Goal: Find contact information: Find contact information

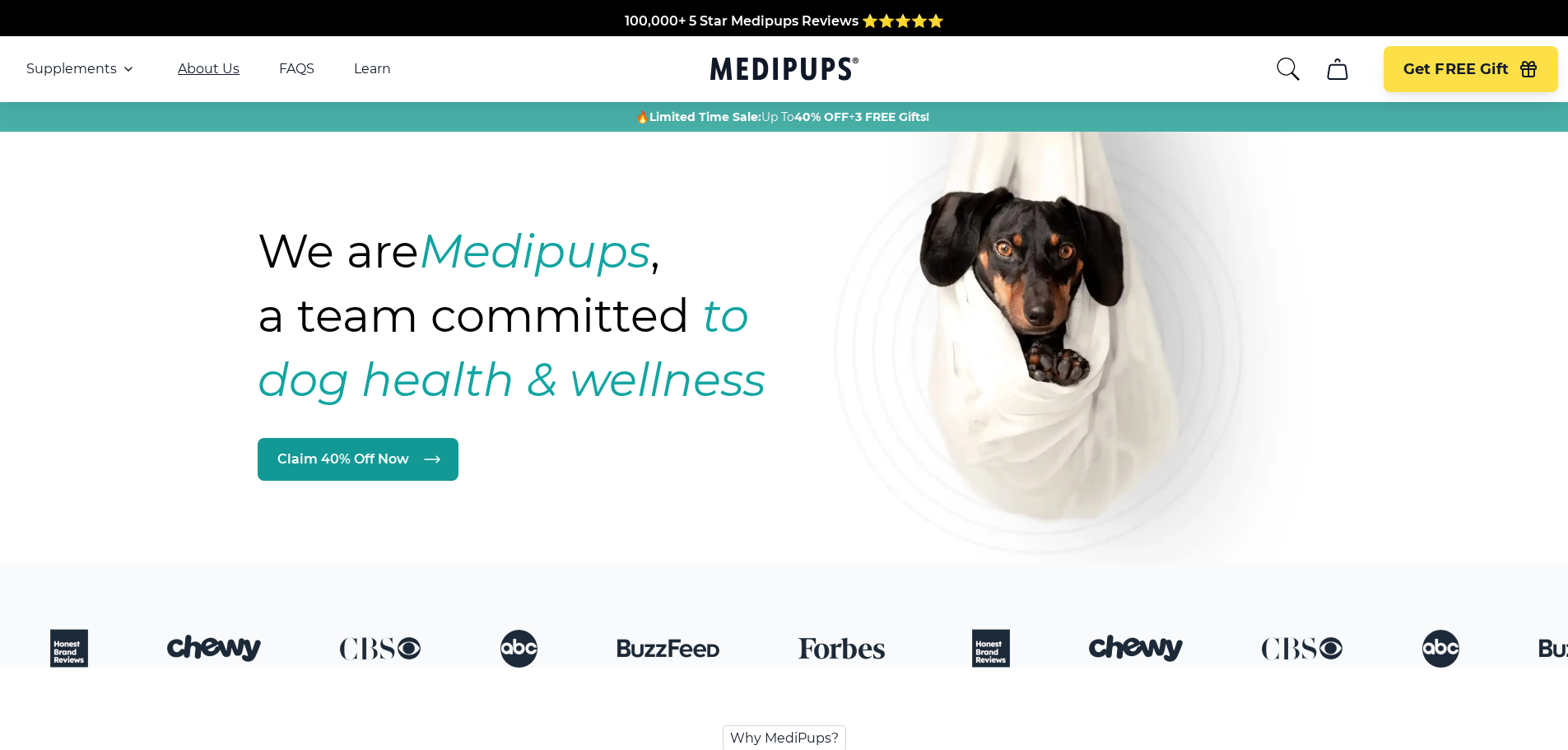
click at [228, 66] on link "About Us" at bounding box center [209, 68] width 62 height 16
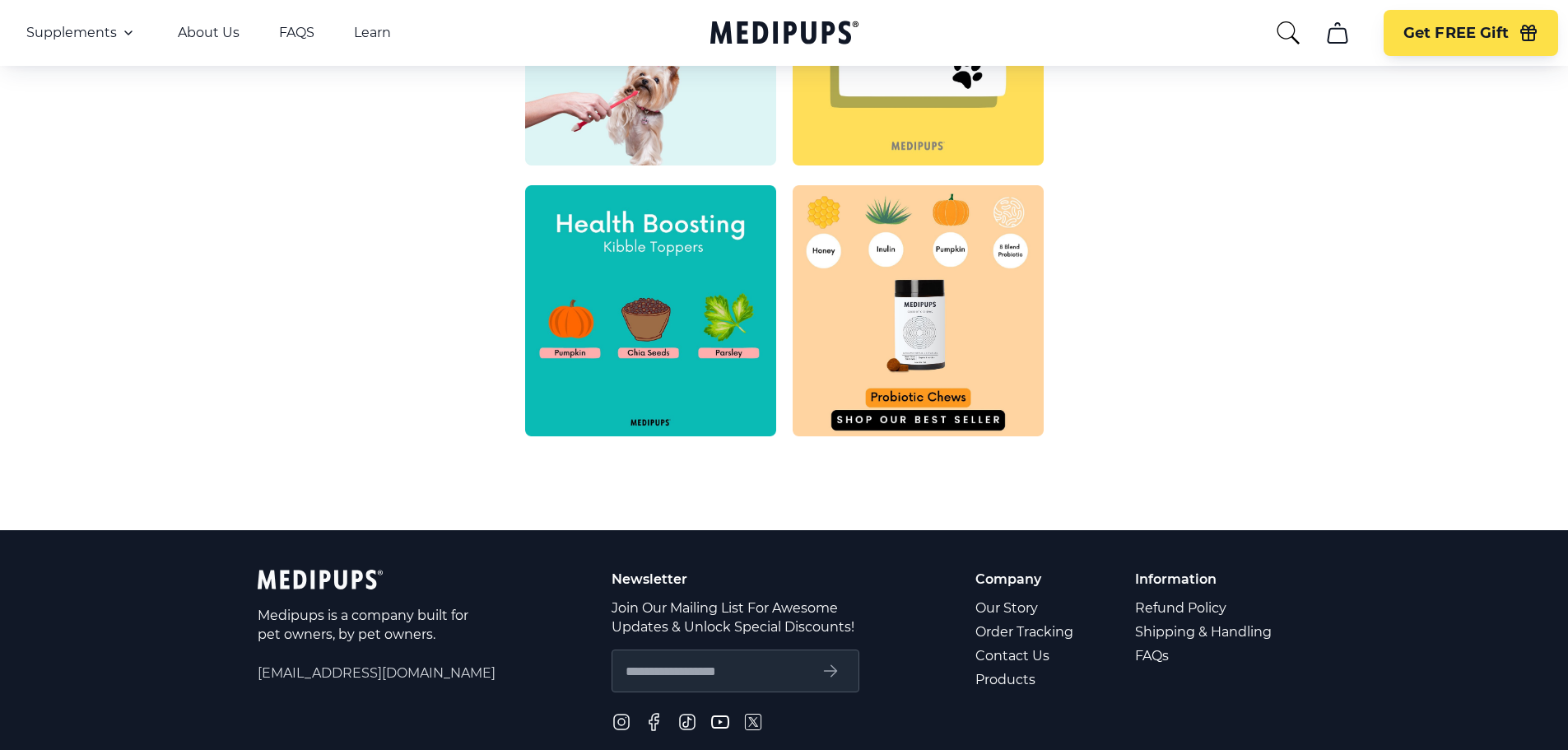
scroll to position [659, 0]
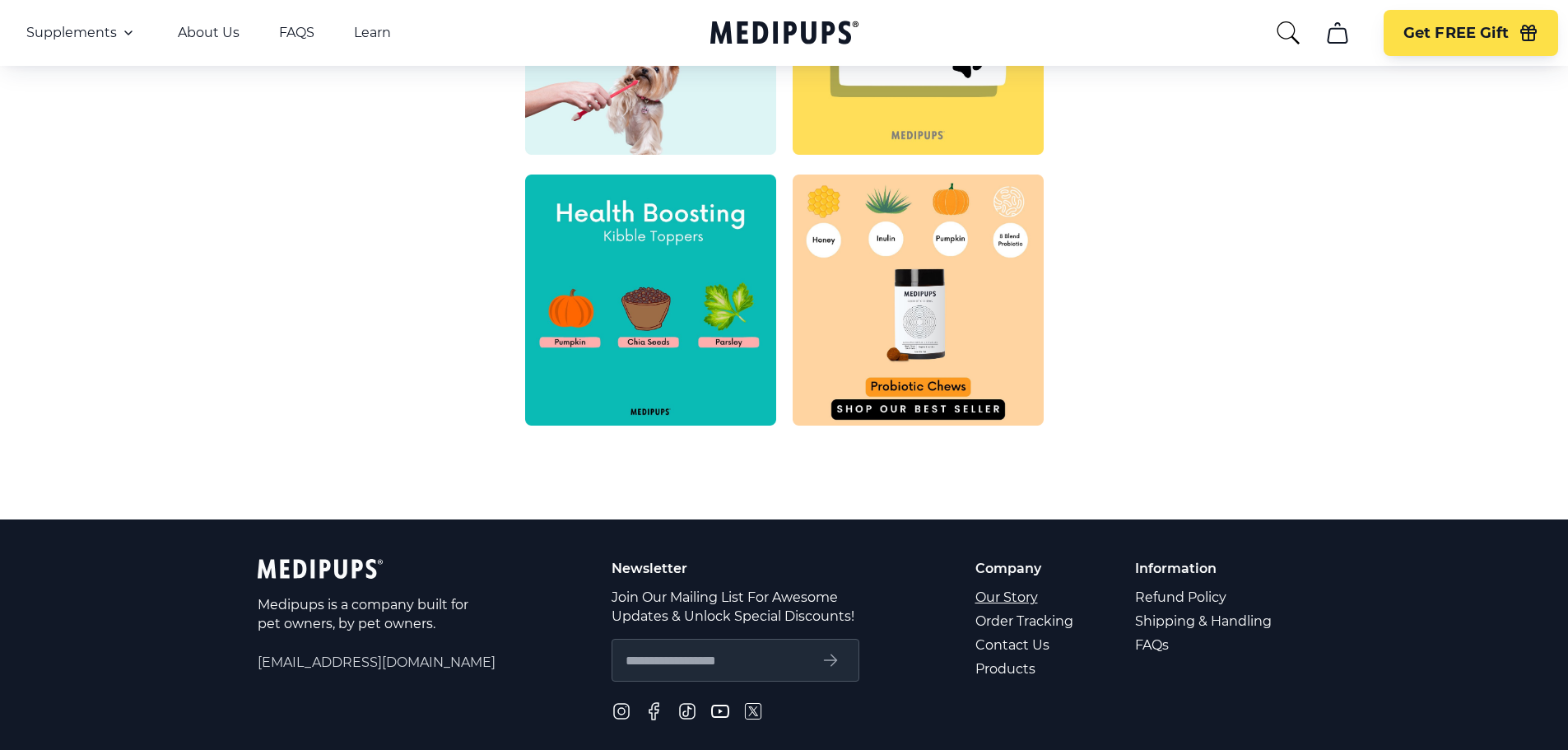
click at [1000, 593] on link "Our Story" at bounding box center [1025, 597] width 100 height 24
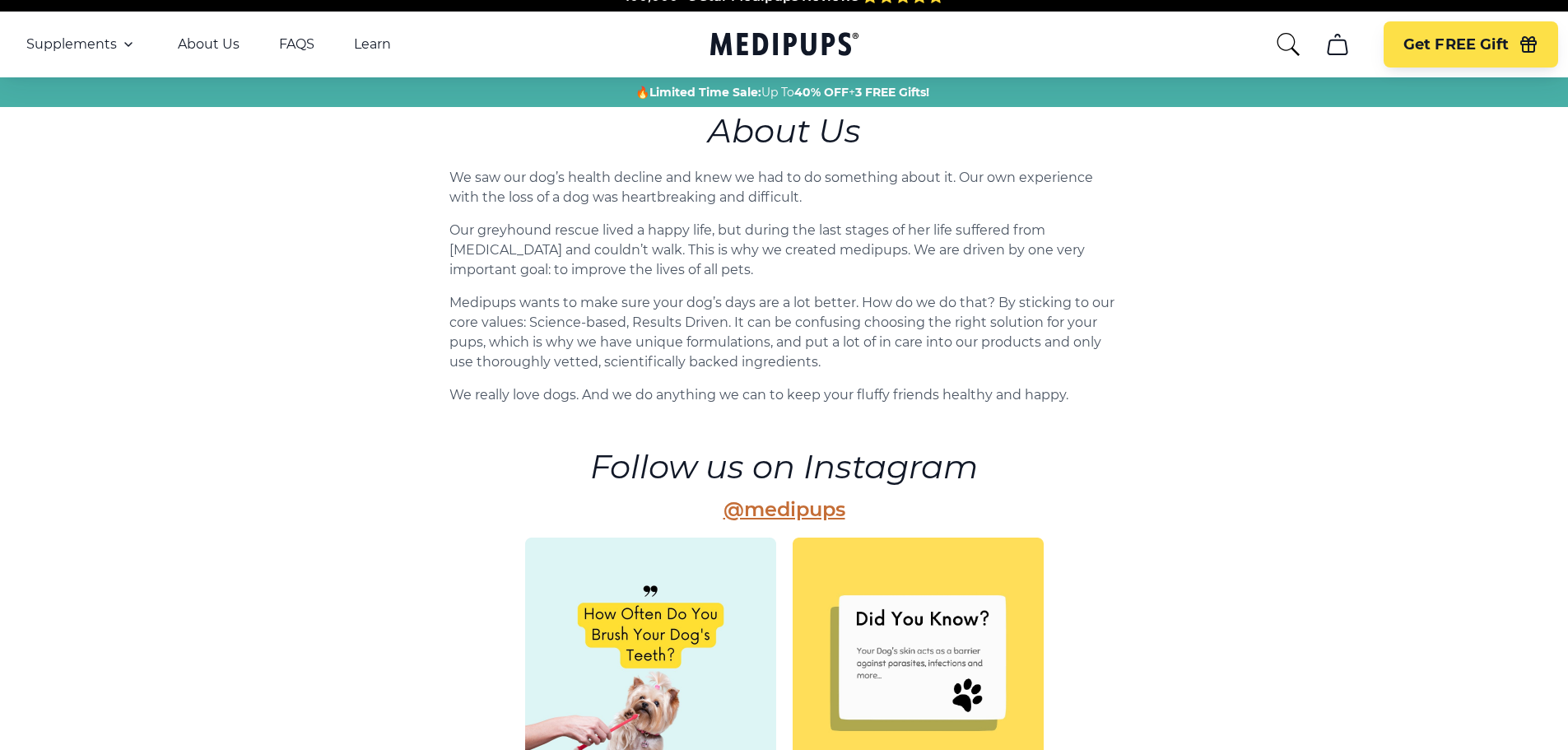
scroll to position [0, 0]
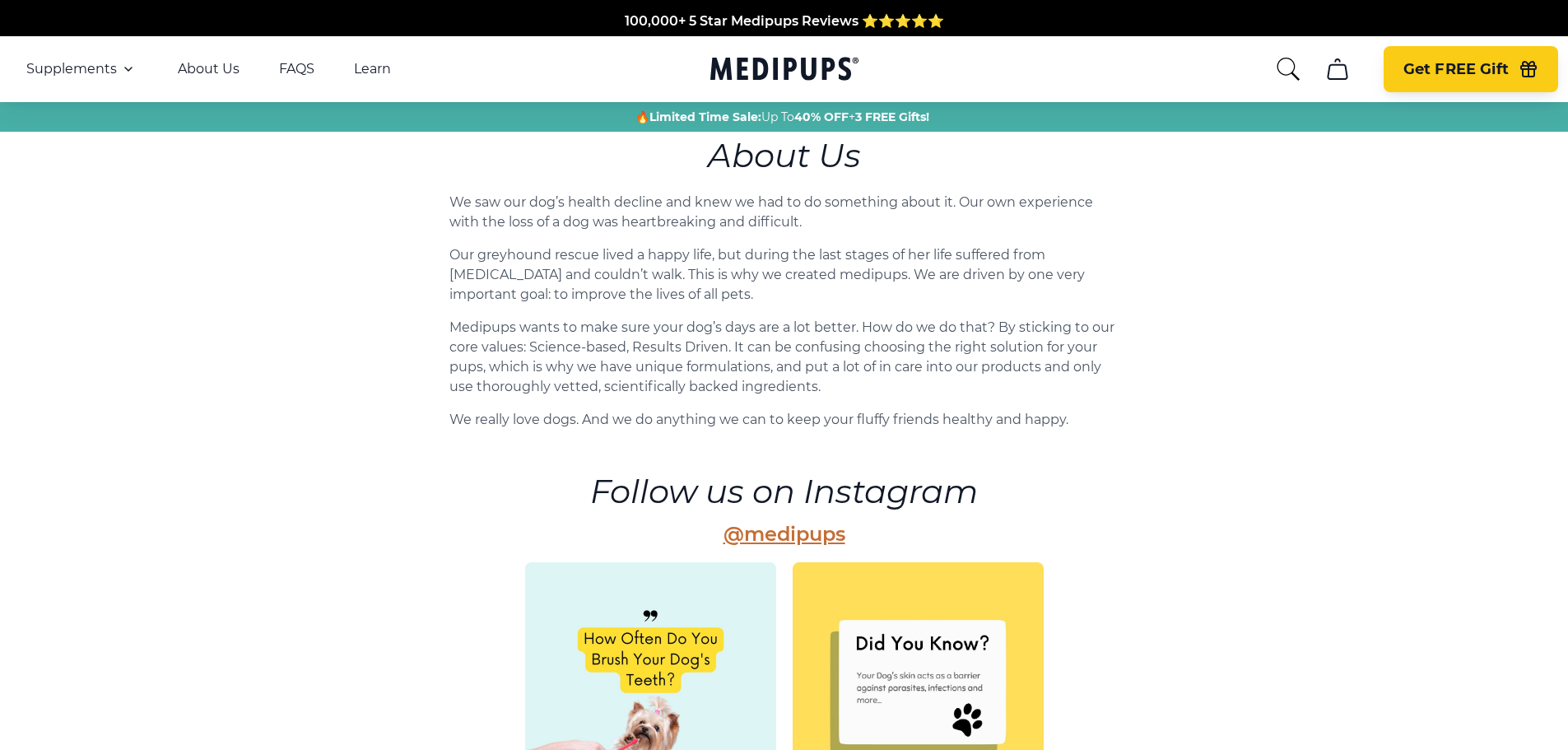
click at [1465, 65] on span "Get FREE Gift" at bounding box center [1455, 69] width 105 height 19
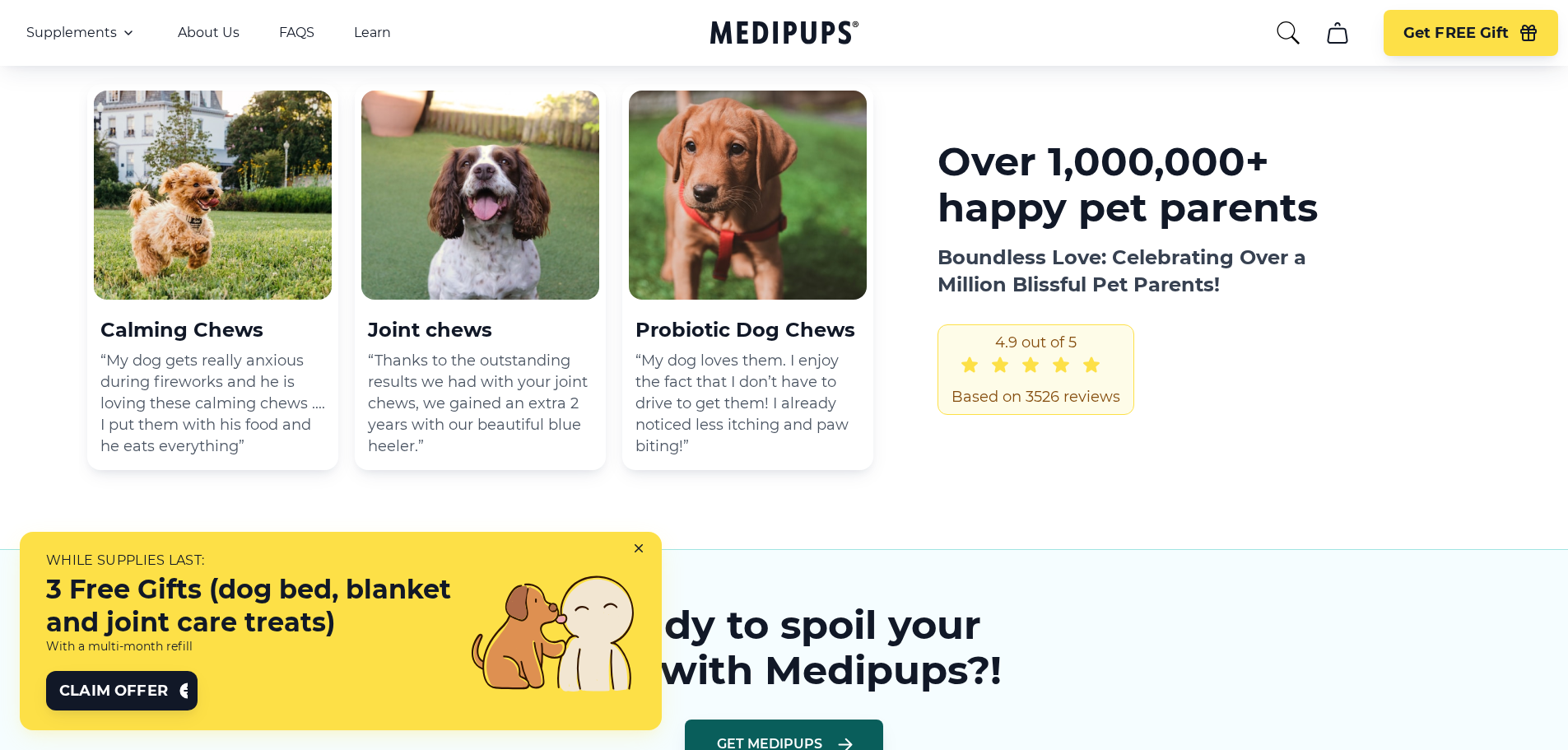
scroll to position [1646, 0]
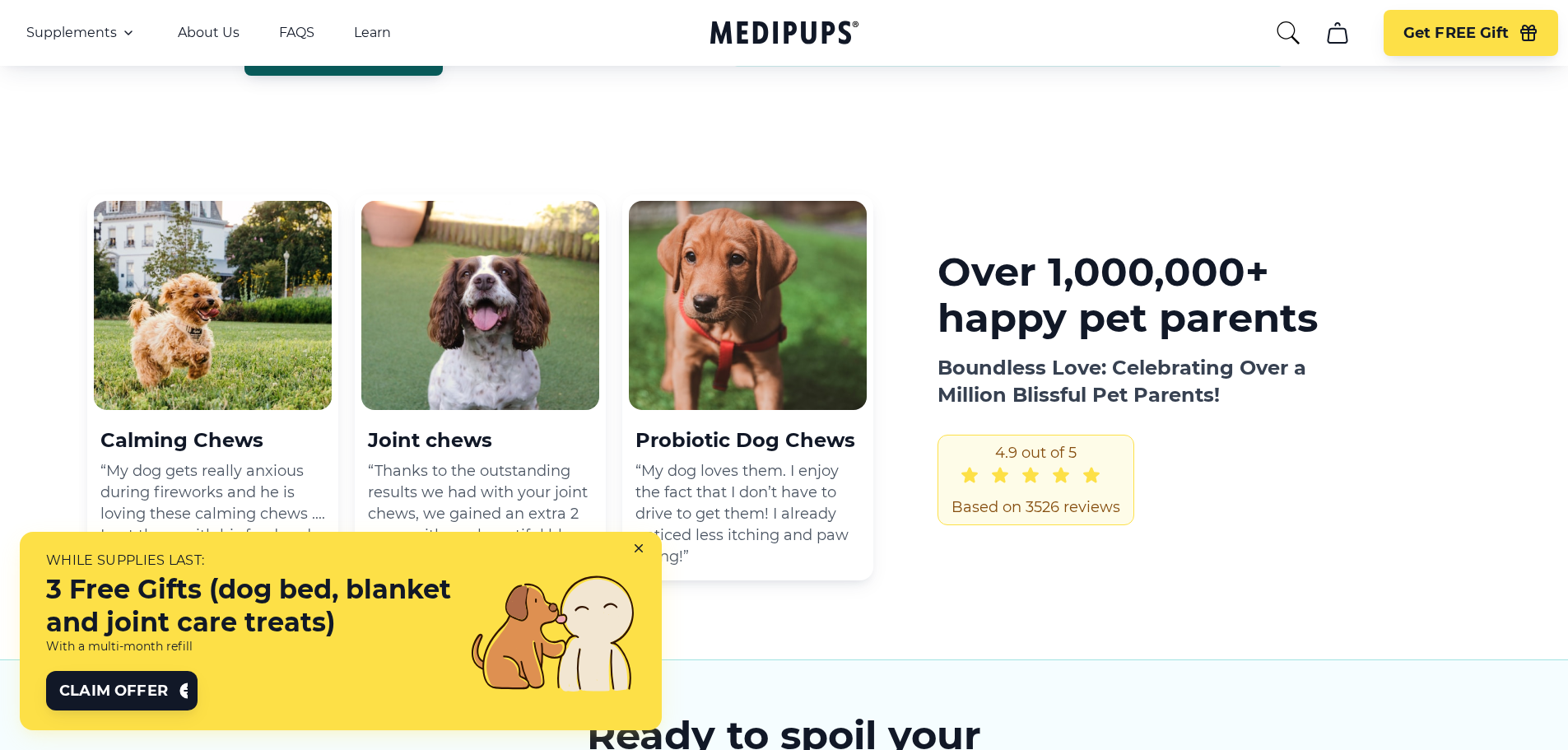
click at [1015, 496] on h6 "Based on 3526 reviews" at bounding box center [1035, 506] width 168 height 21
click at [1074, 474] on icon at bounding box center [1065, 479] width 26 height 26
click at [1061, 455] on h6 "4.9 out of 5" at bounding box center [1035, 453] width 168 height 21
click at [641, 547] on icon at bounding box center [638, 548] width 7 height 7
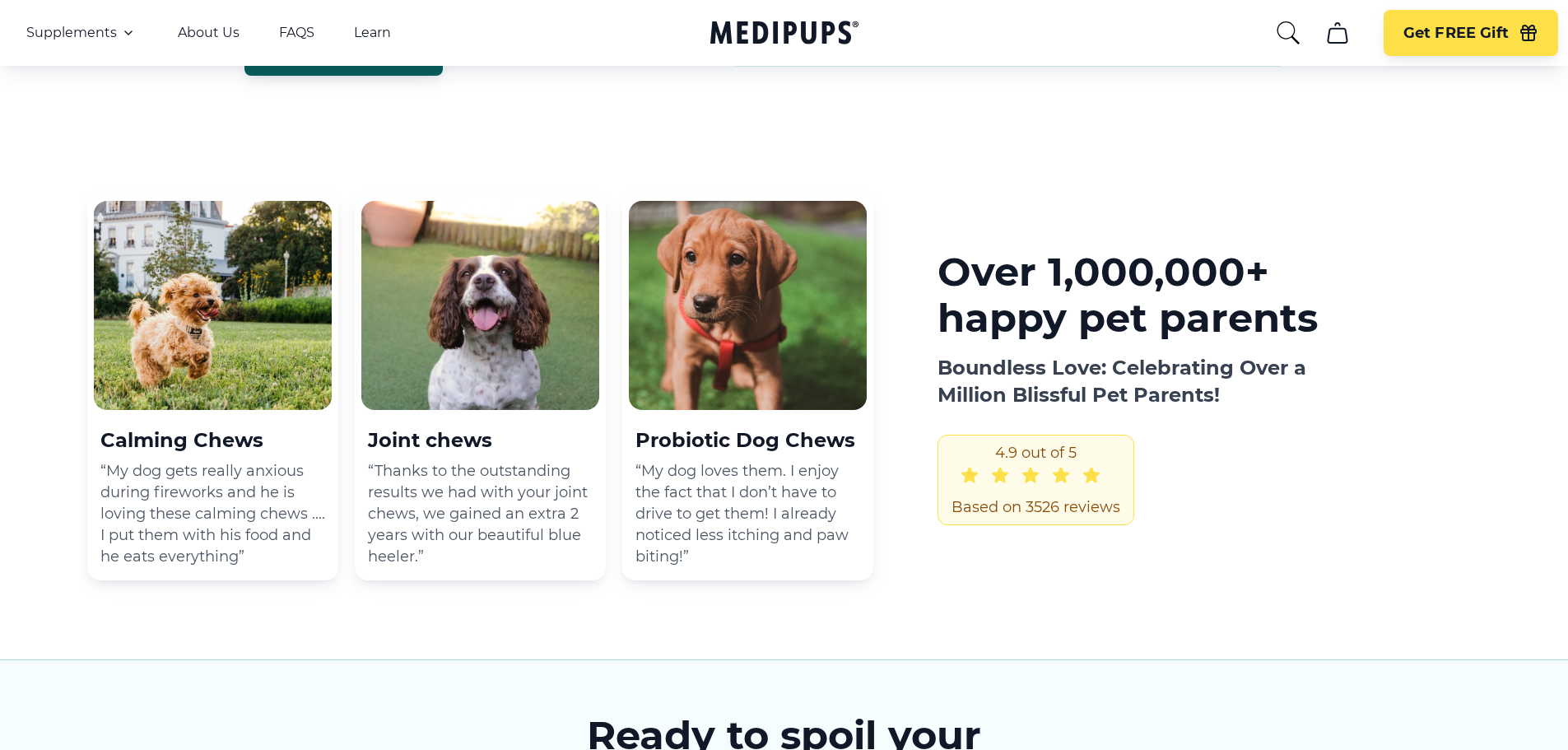
click at [1020, 480] on div at bounding box center [1035, 479] width 168 height 26
click at [1010, 504] on h6 "Based on 3526 reviews" at bounding box center [1035, 506] width 168 height 21
click at [1035, 305] on h2 "Over 1,000,000+ happy pet parents" at bounding box center [1137, 295] width 399 height 91
click at [1283, 30] on icon "search" at bounding box center [1287, 33] width 26 height 26
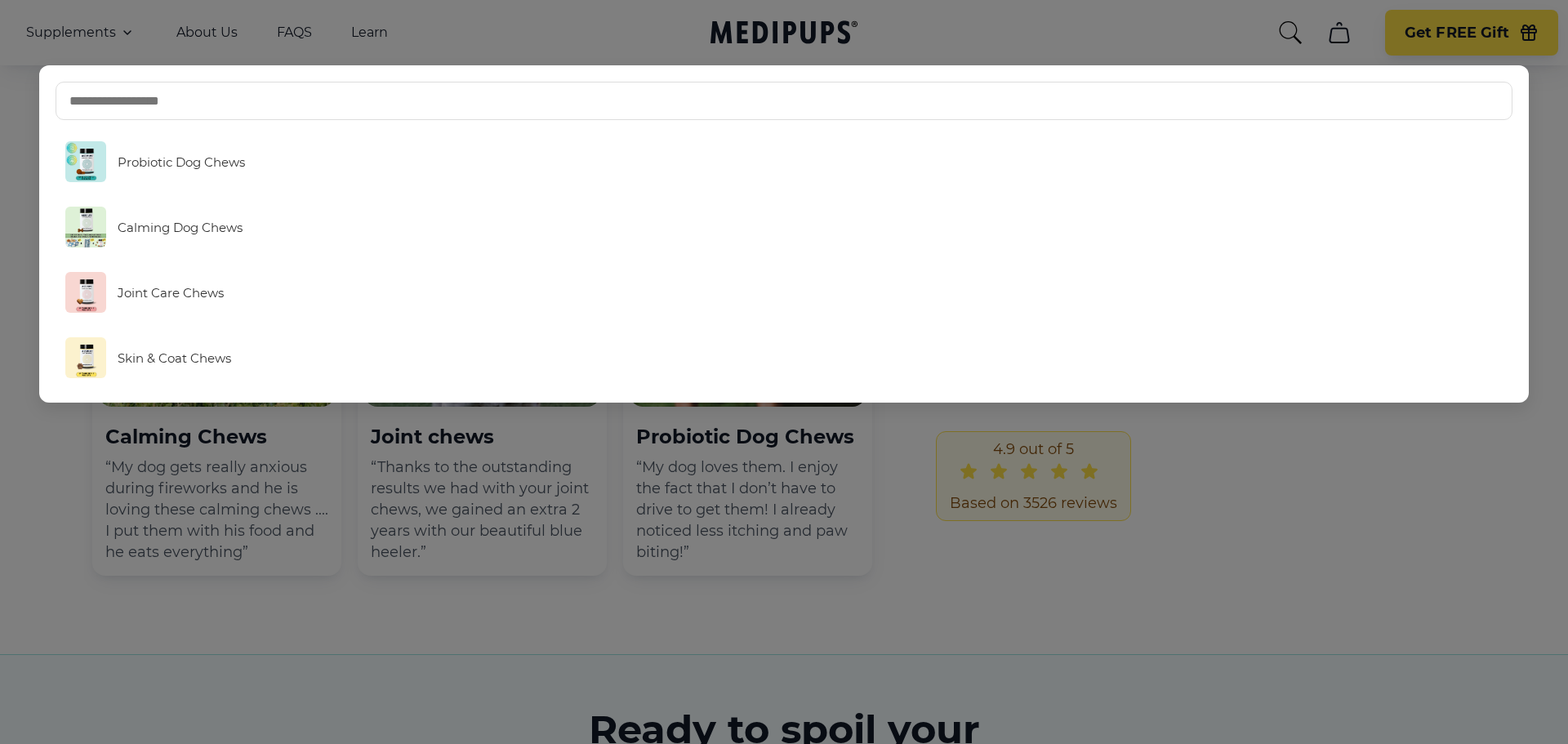
click at [205, 107] on input "text" at bounding box center [784, 100] width 1457 height 38
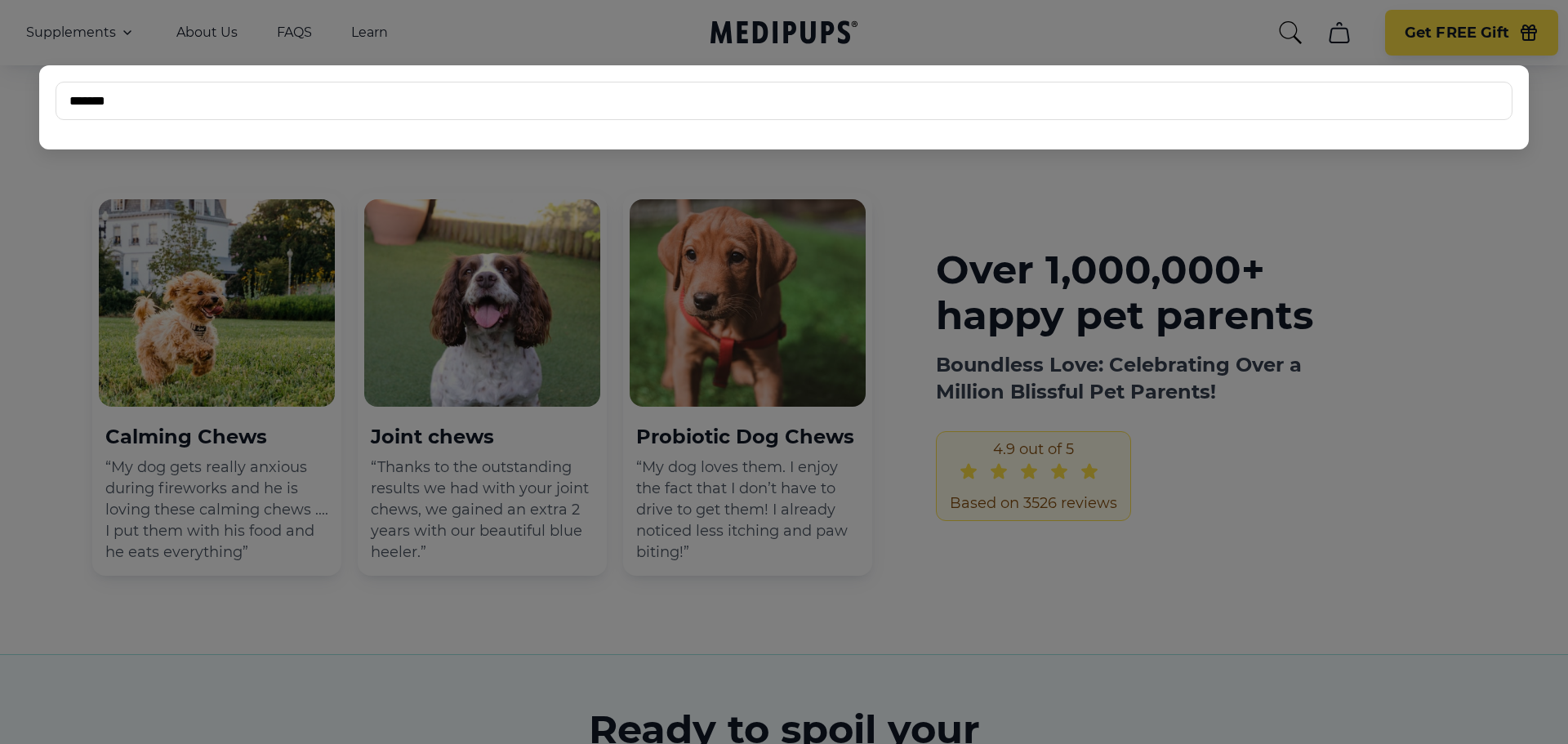
type input "*******"
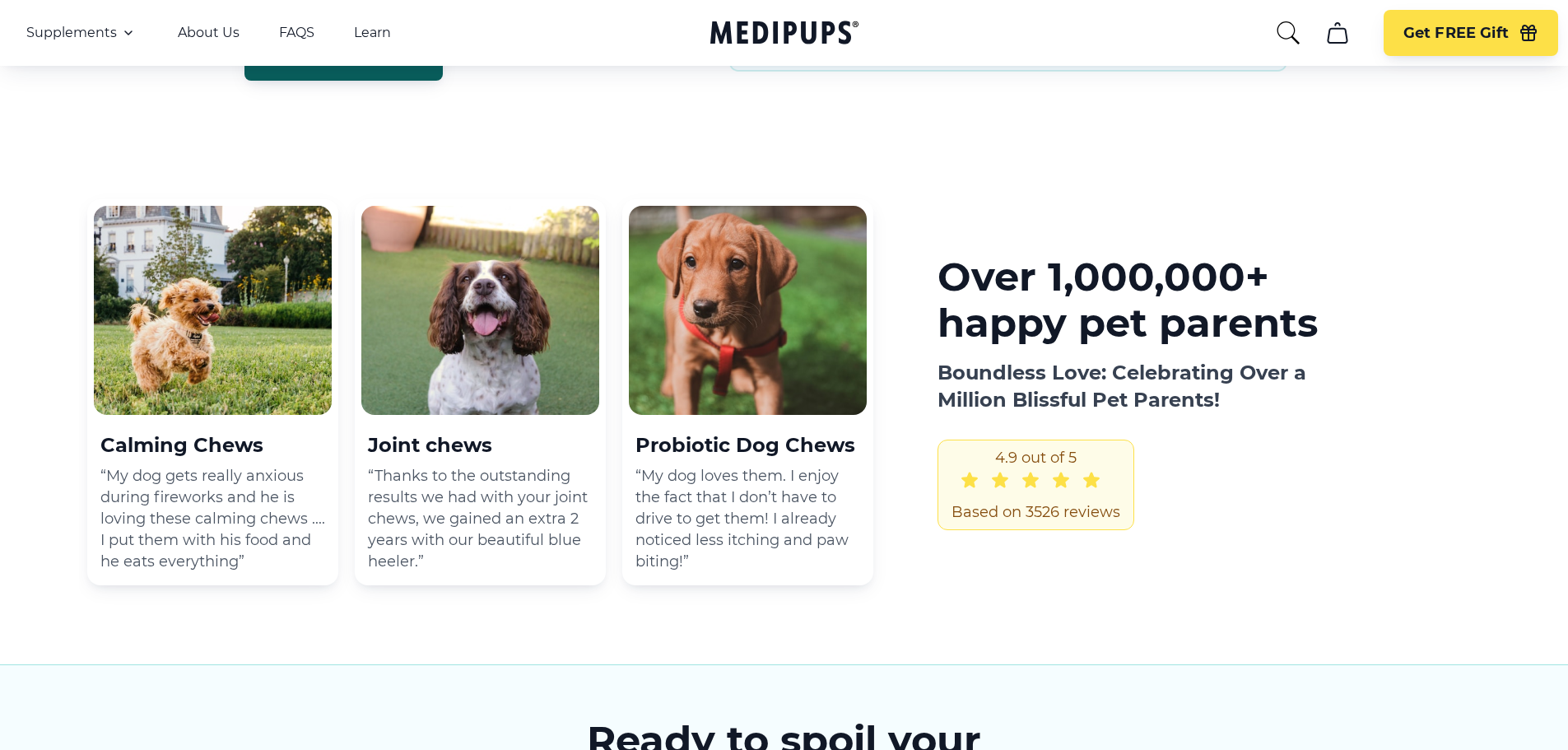
scroll to position [1564, 0]
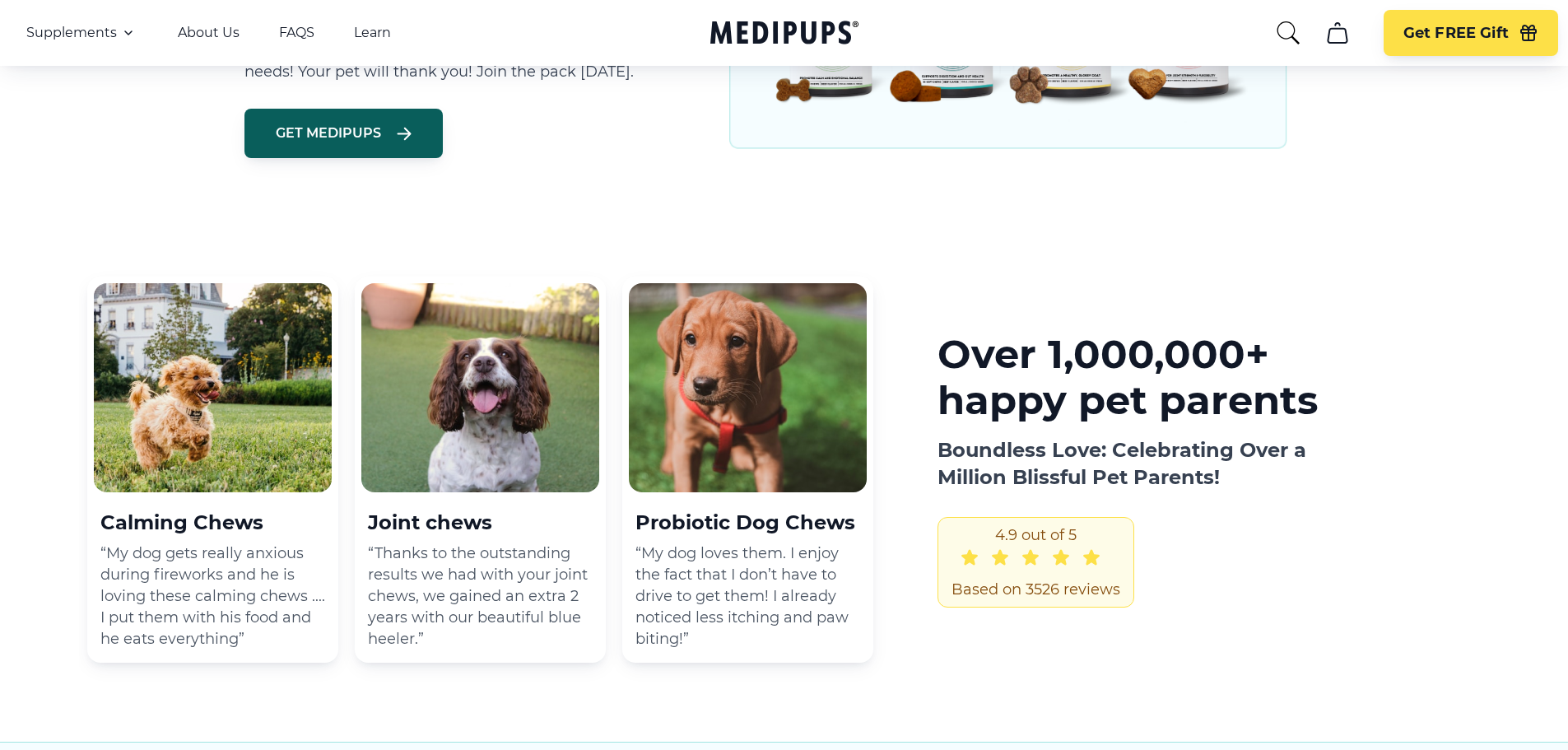
click at [1035, 437] on h3 "Boundless Love: Celebrating Over a Million Blissful Pet Parents!" at bounding box center [1137, 463] width 399 height 54
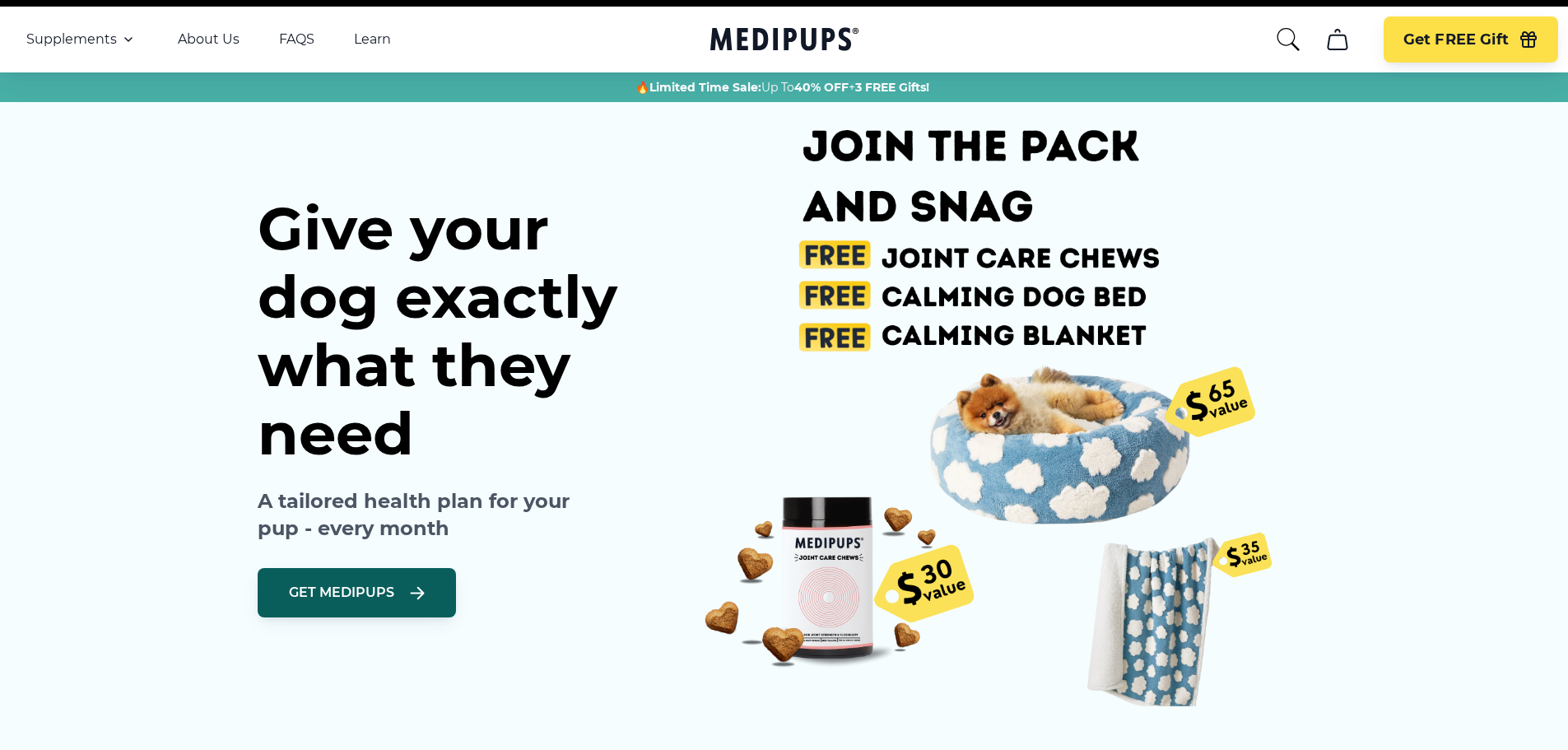
scroll to position [0, 0]
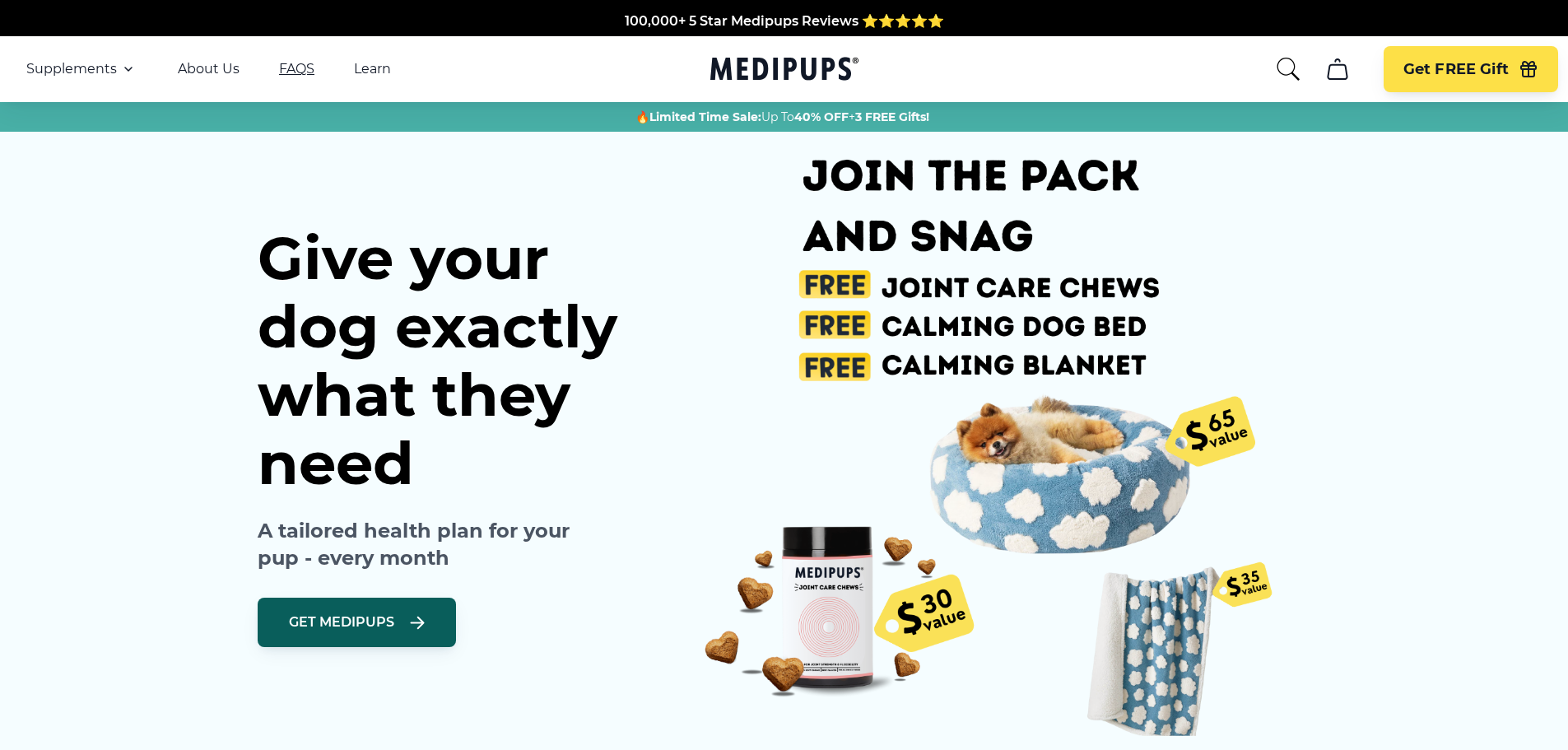
click at [299, 68] on link "FAQS" at bounding box center [296, 68] width 36 height 16
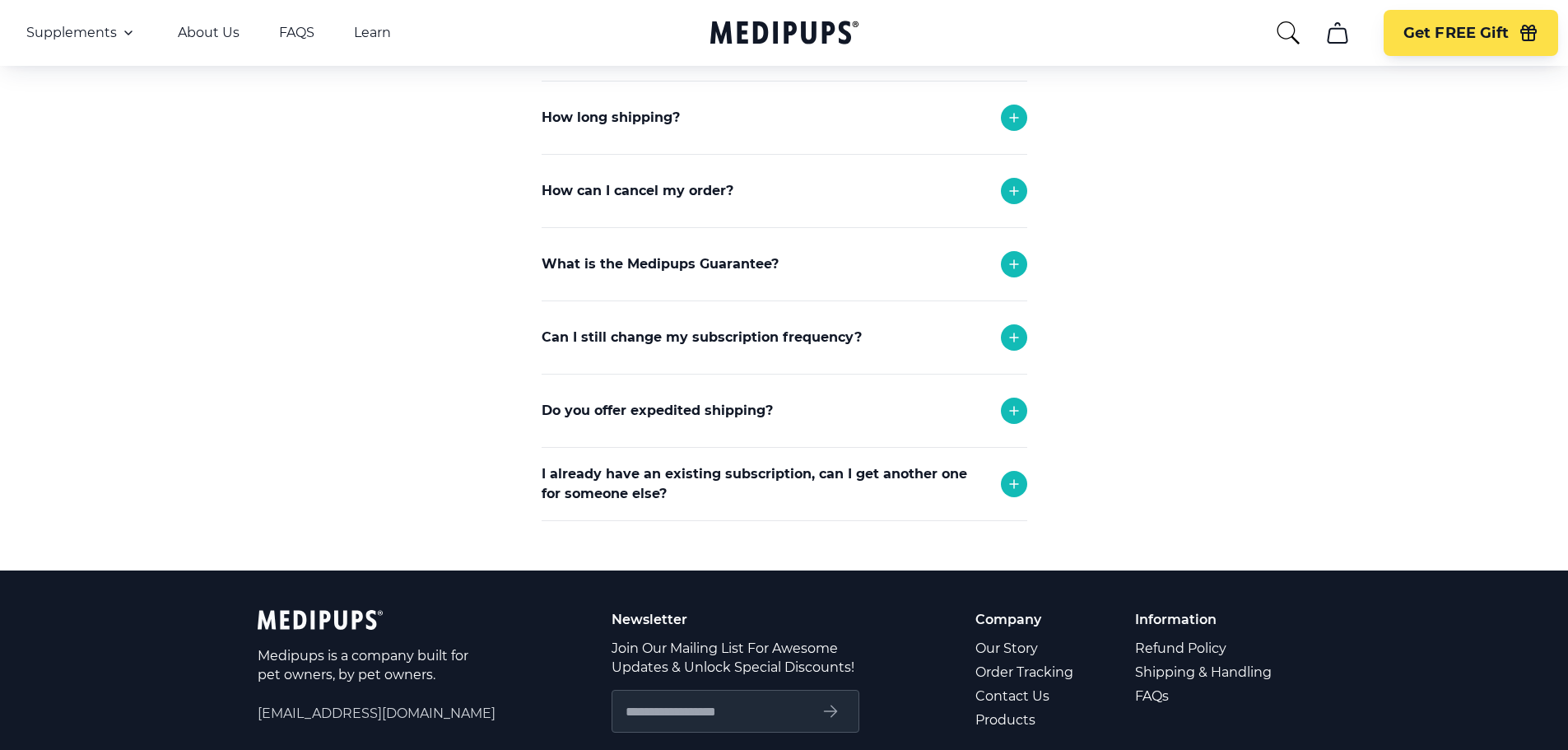
scroll to position [329, 0]
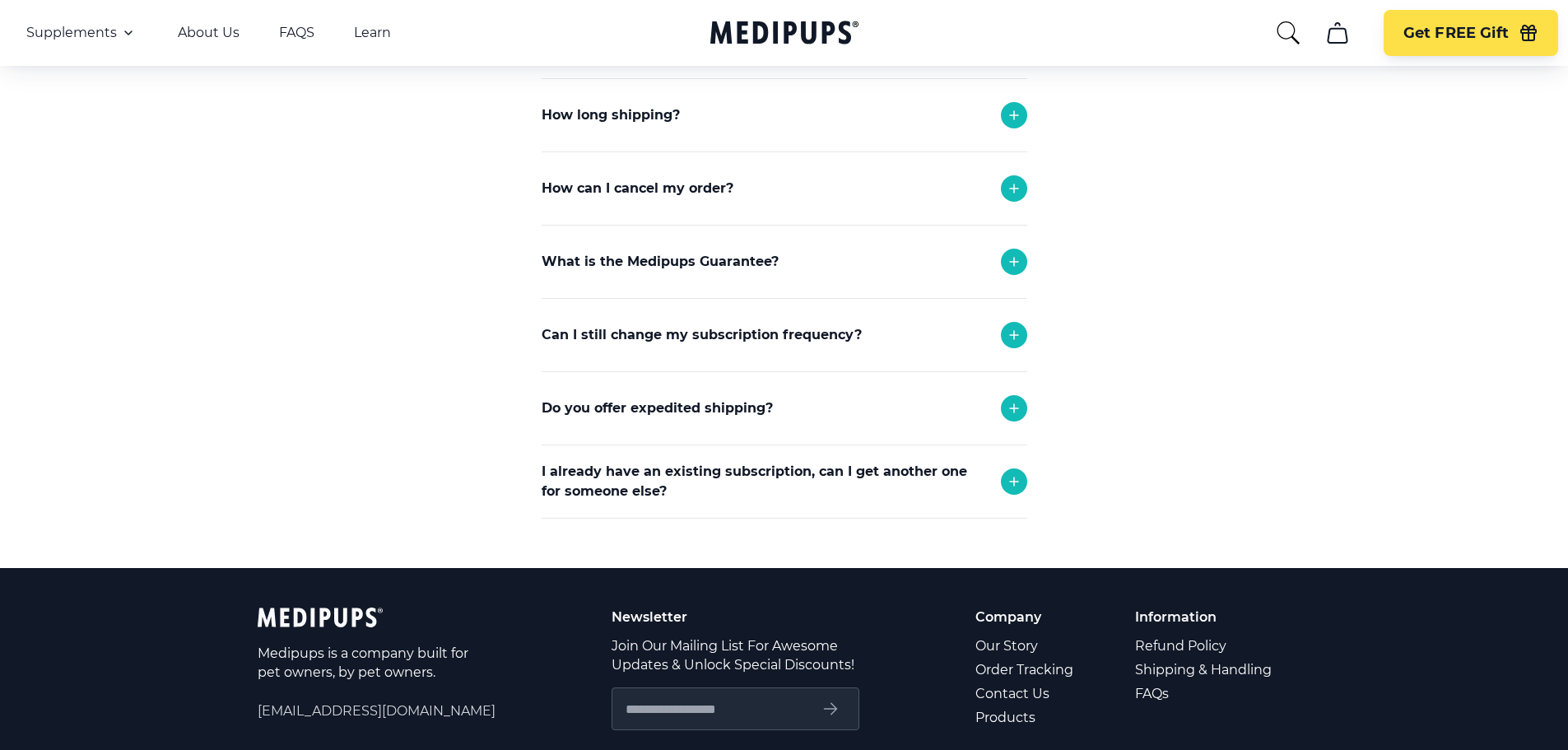
click at [1014, 332] on icon at bounding box center [1014, 335] width 9 height 9
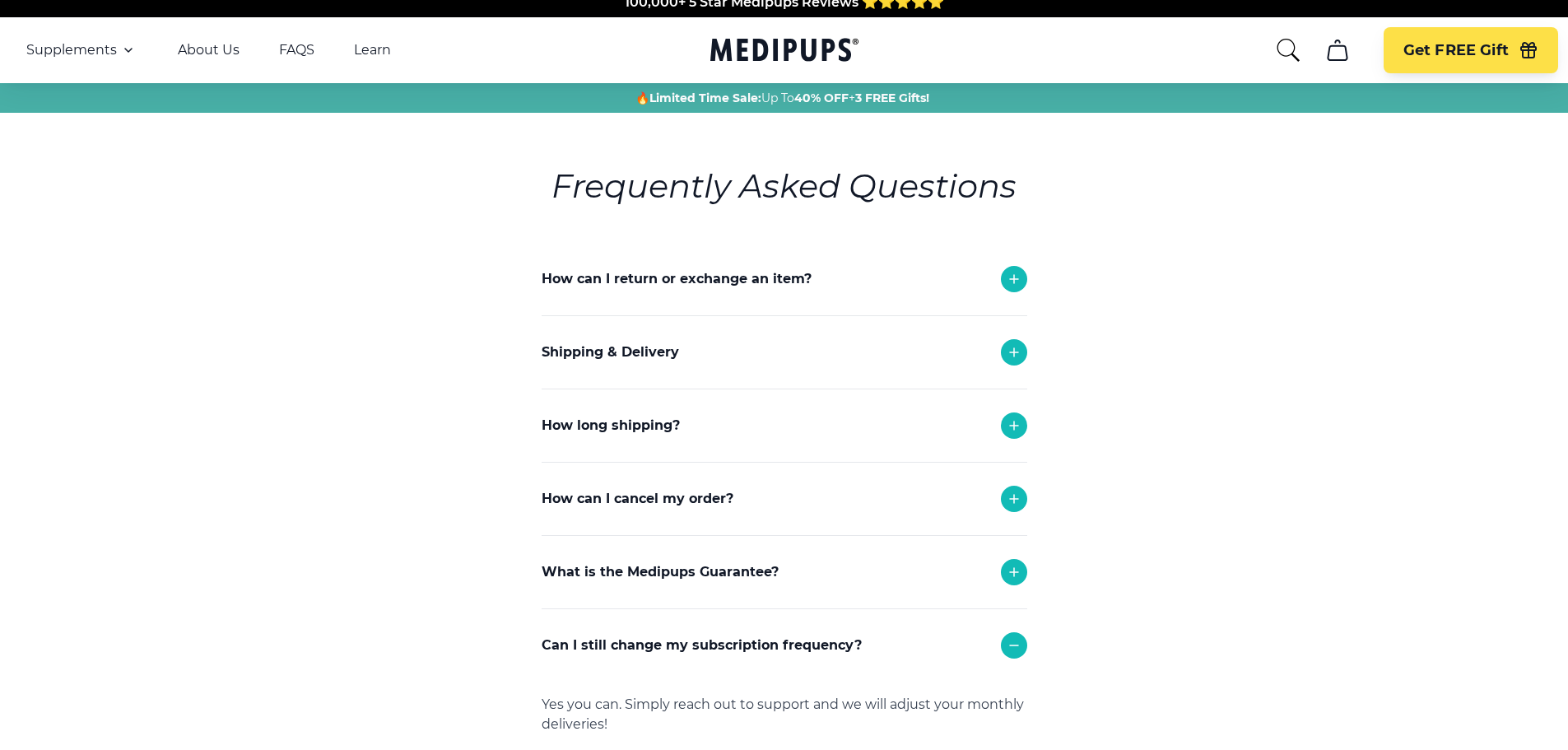
scroll to position [0, 0]
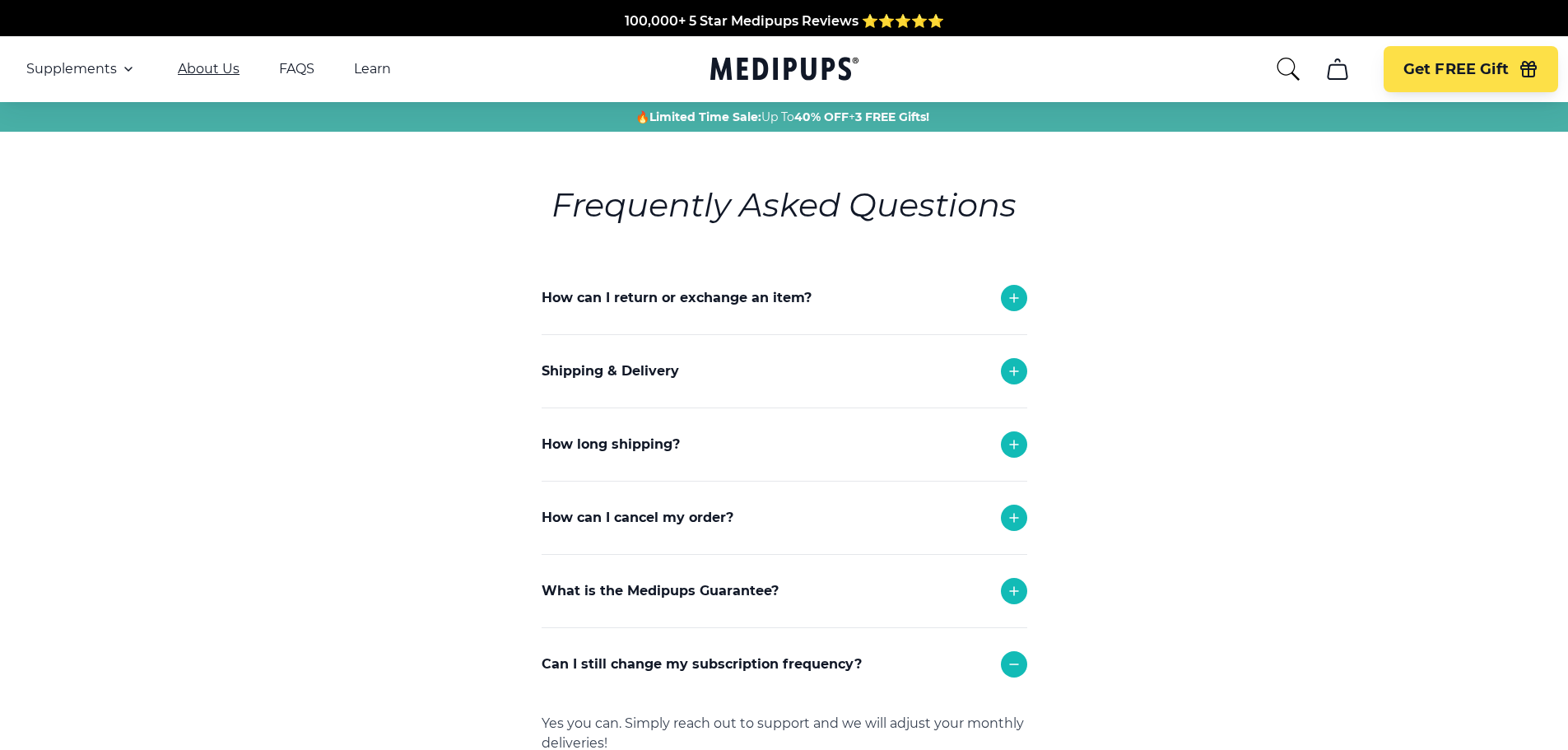
click at [227, 74] on link "About Us" at bounding box center [209, 68] width 62 height 16
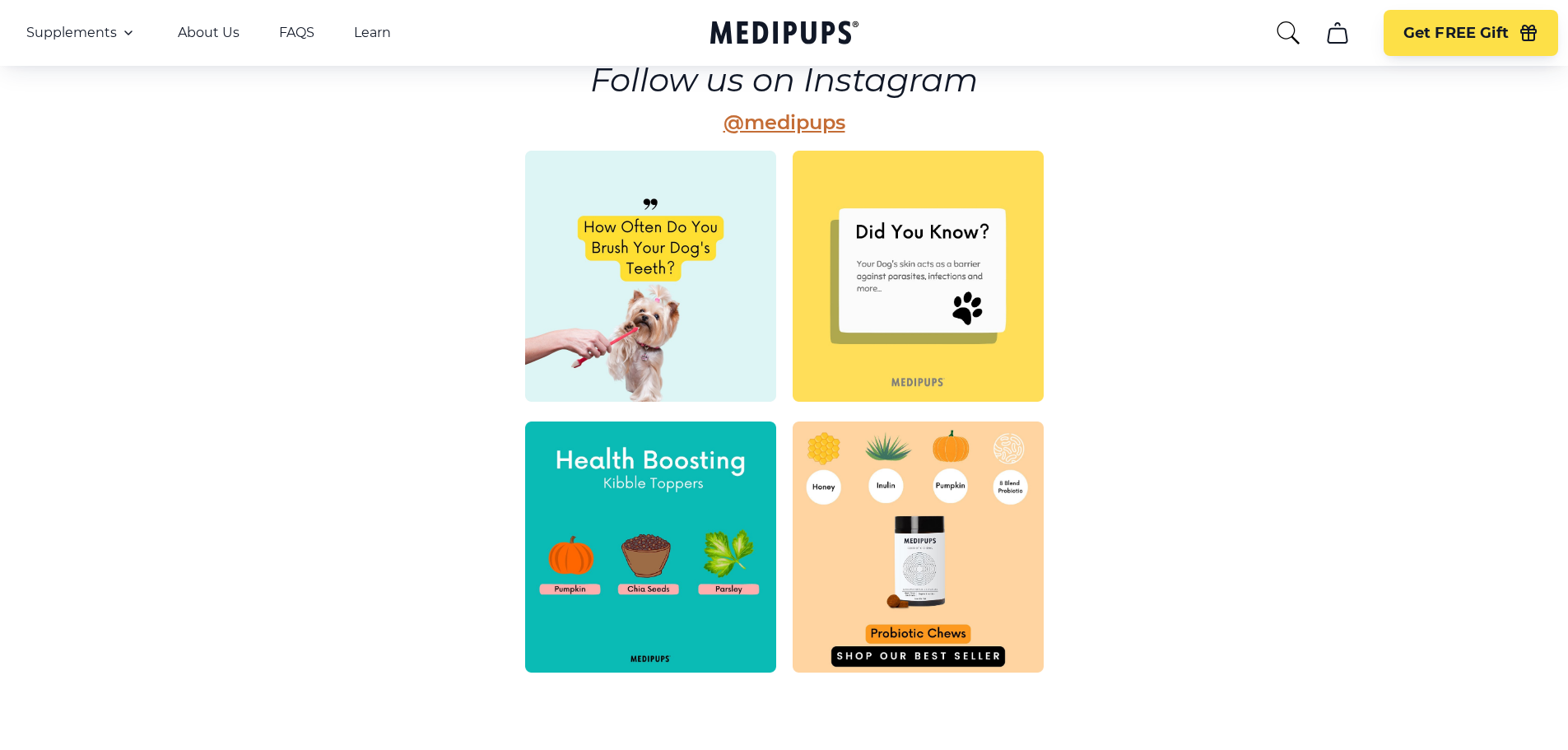
scroll to position [740, 0]
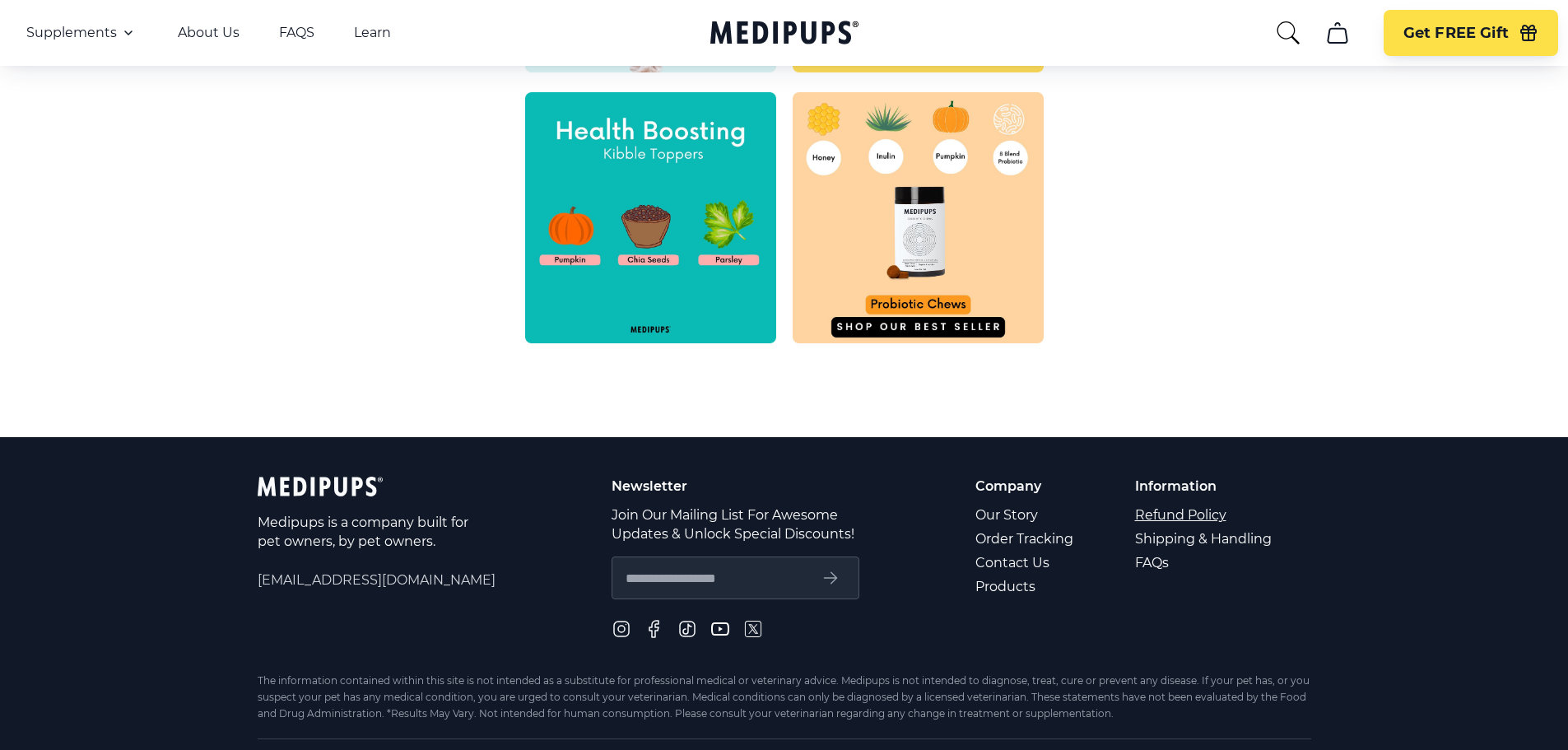
click at [1157, 518] on link "Refund Policy" at bounding box center [1204, 514] width 139 height 24
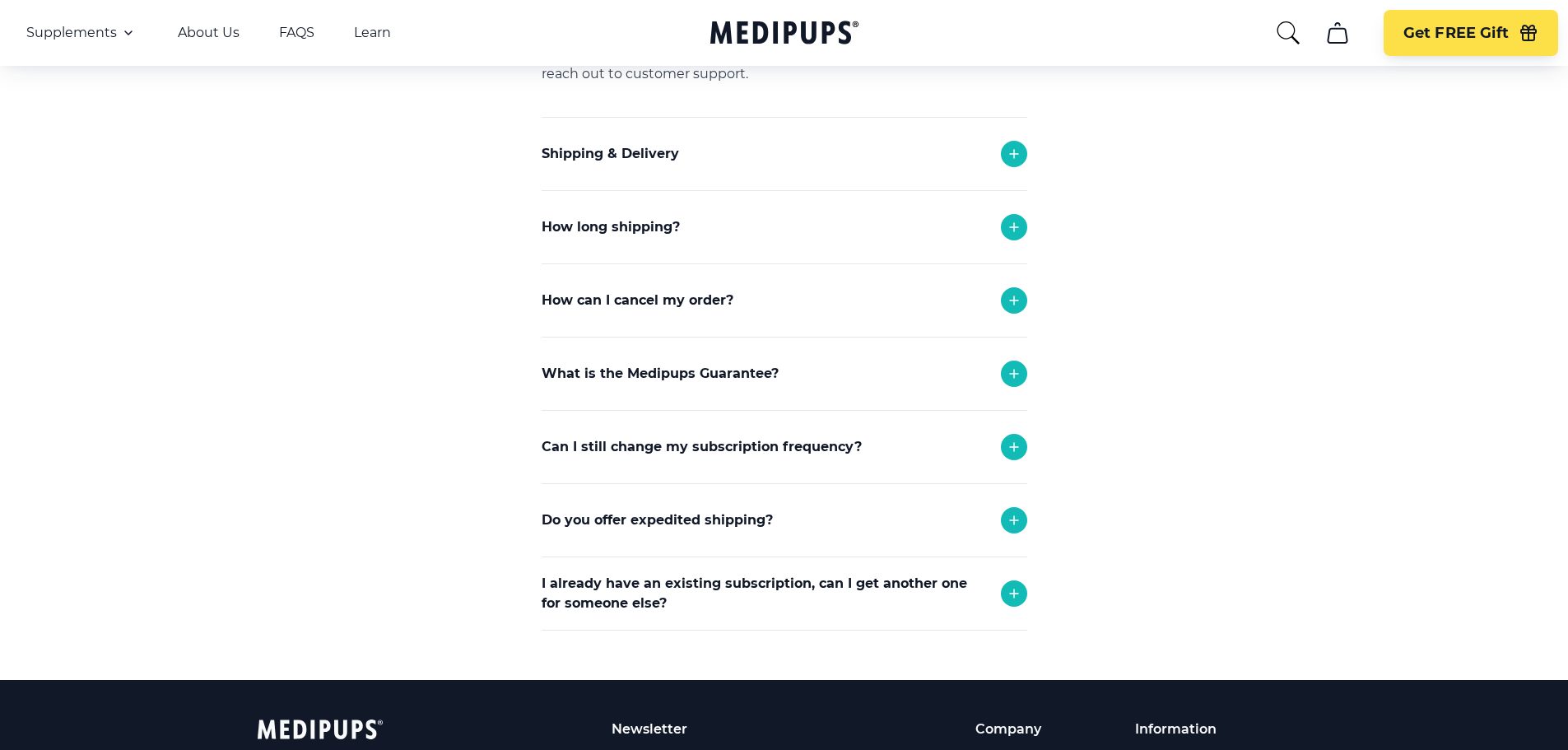
scroll to position [756, 0]
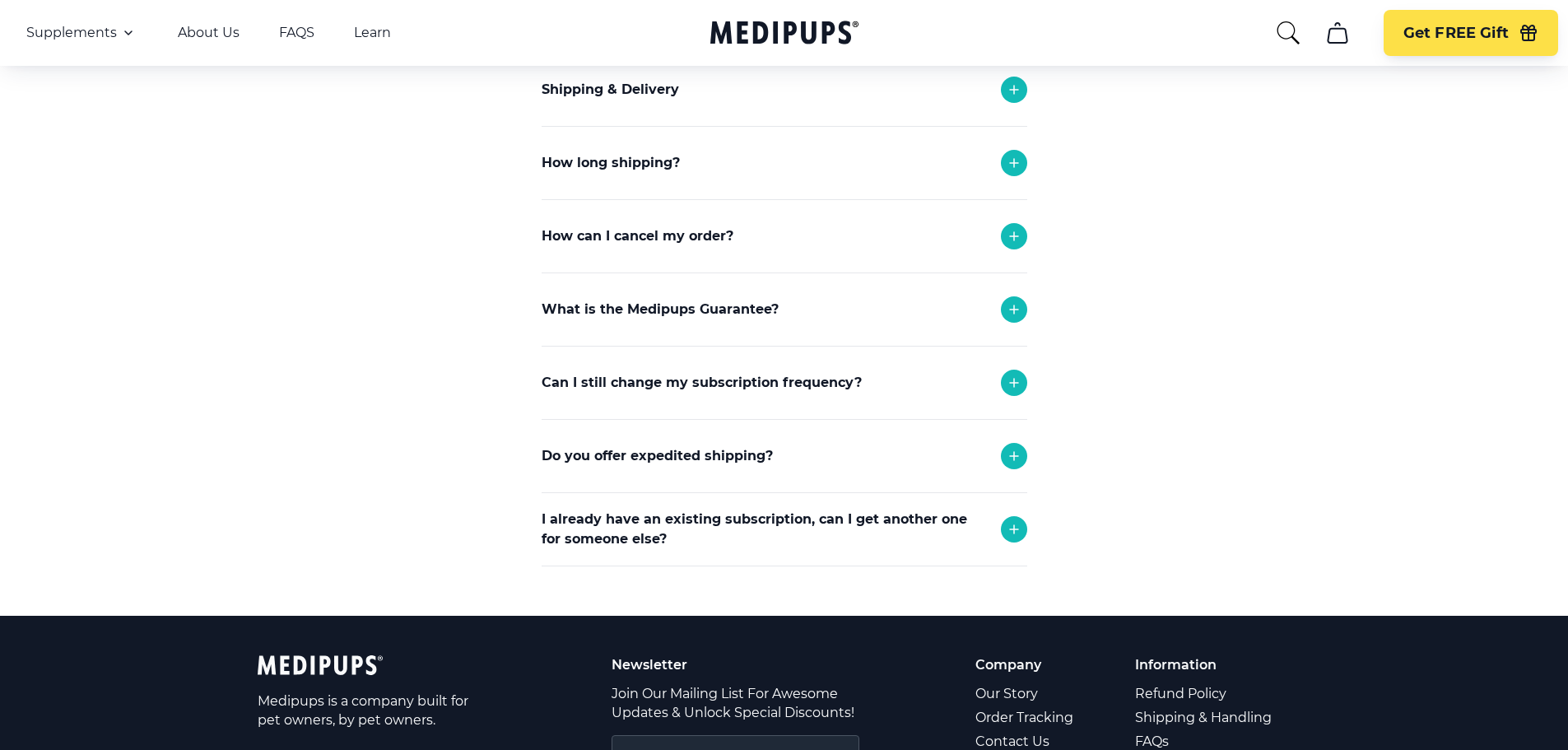
click at [1013, 238] on icon at bounding box center [1014, 236] width 9 height 9
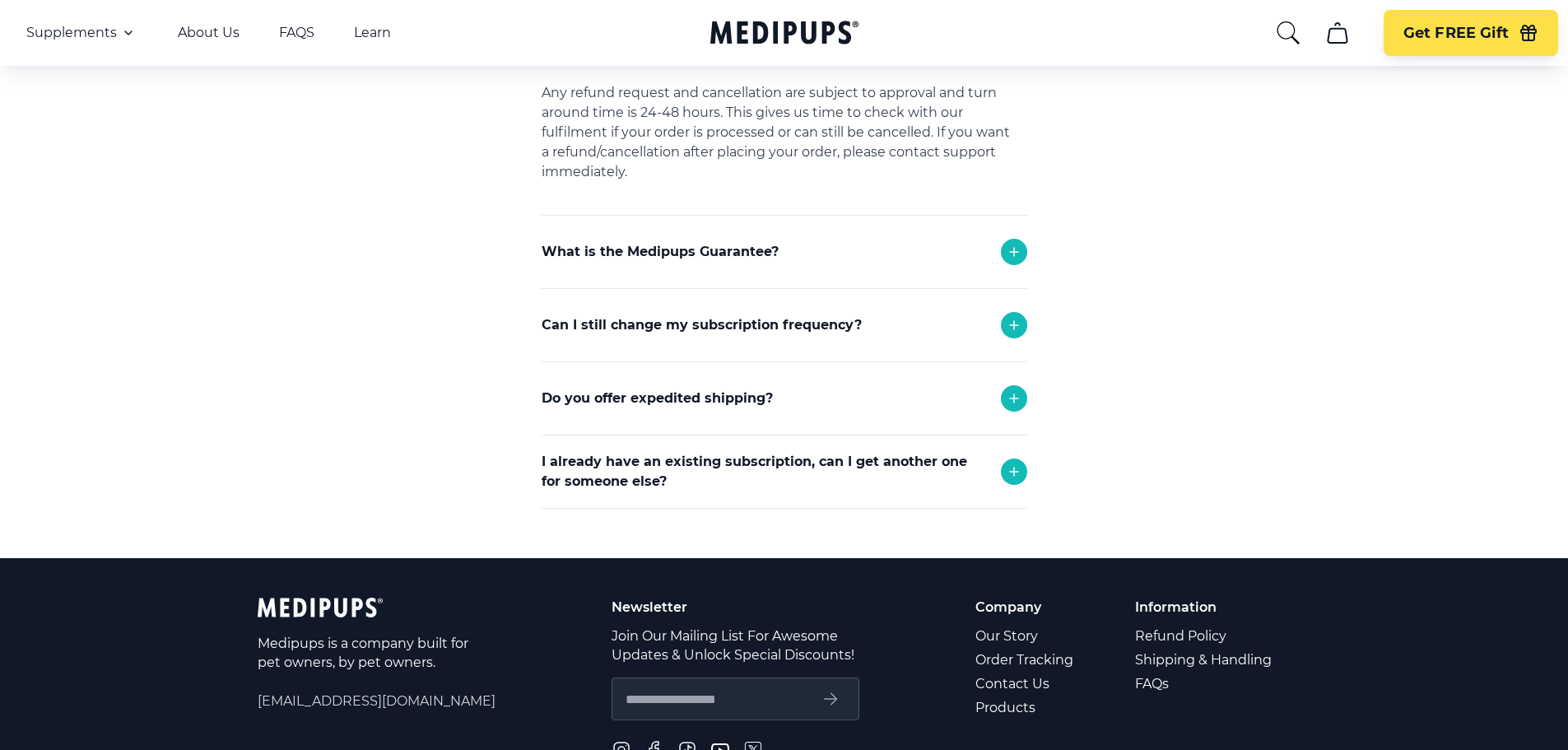
scroll to position [1085, 0]
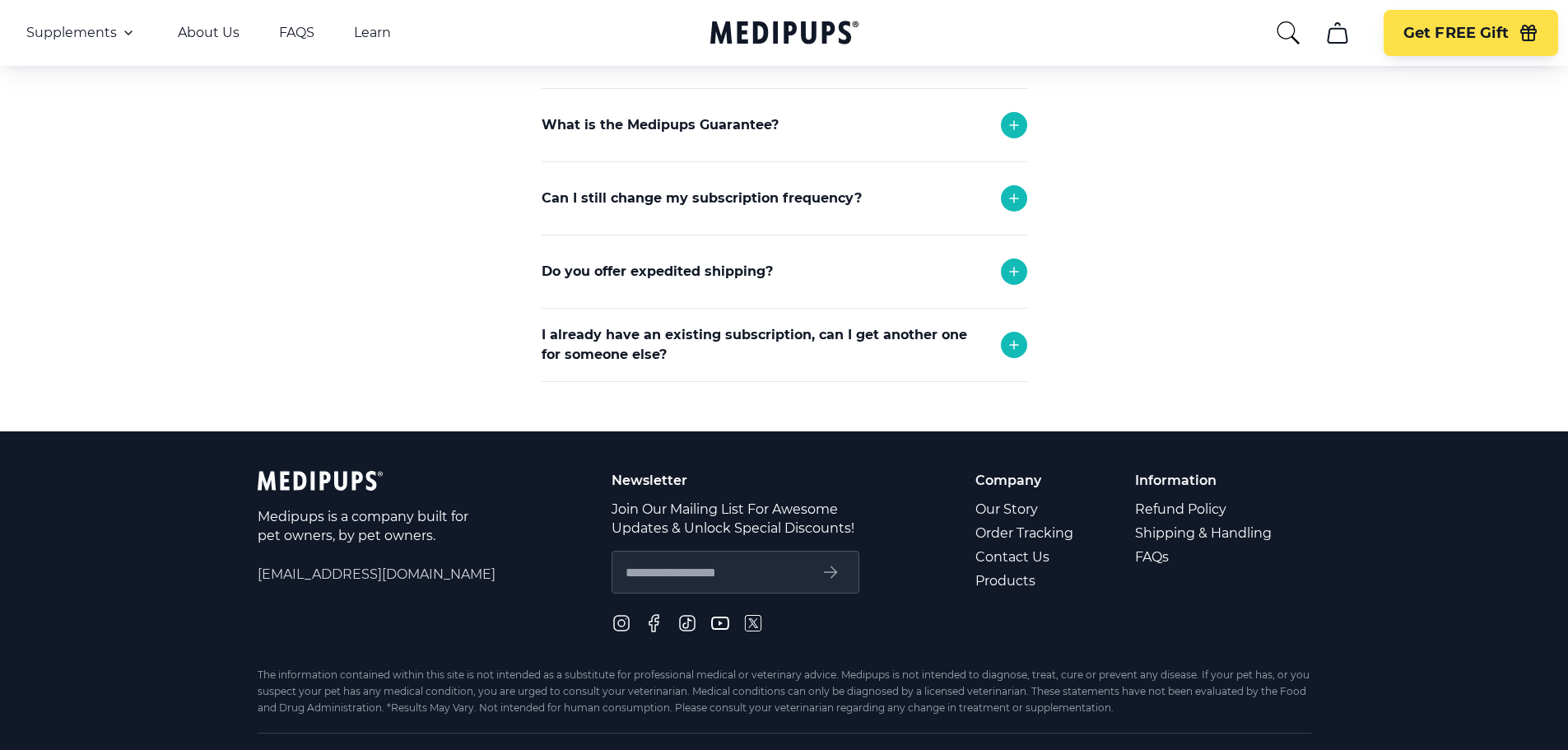
click at [1015, 349] on icon at bounding box center [1014, 345] width 20 height 20
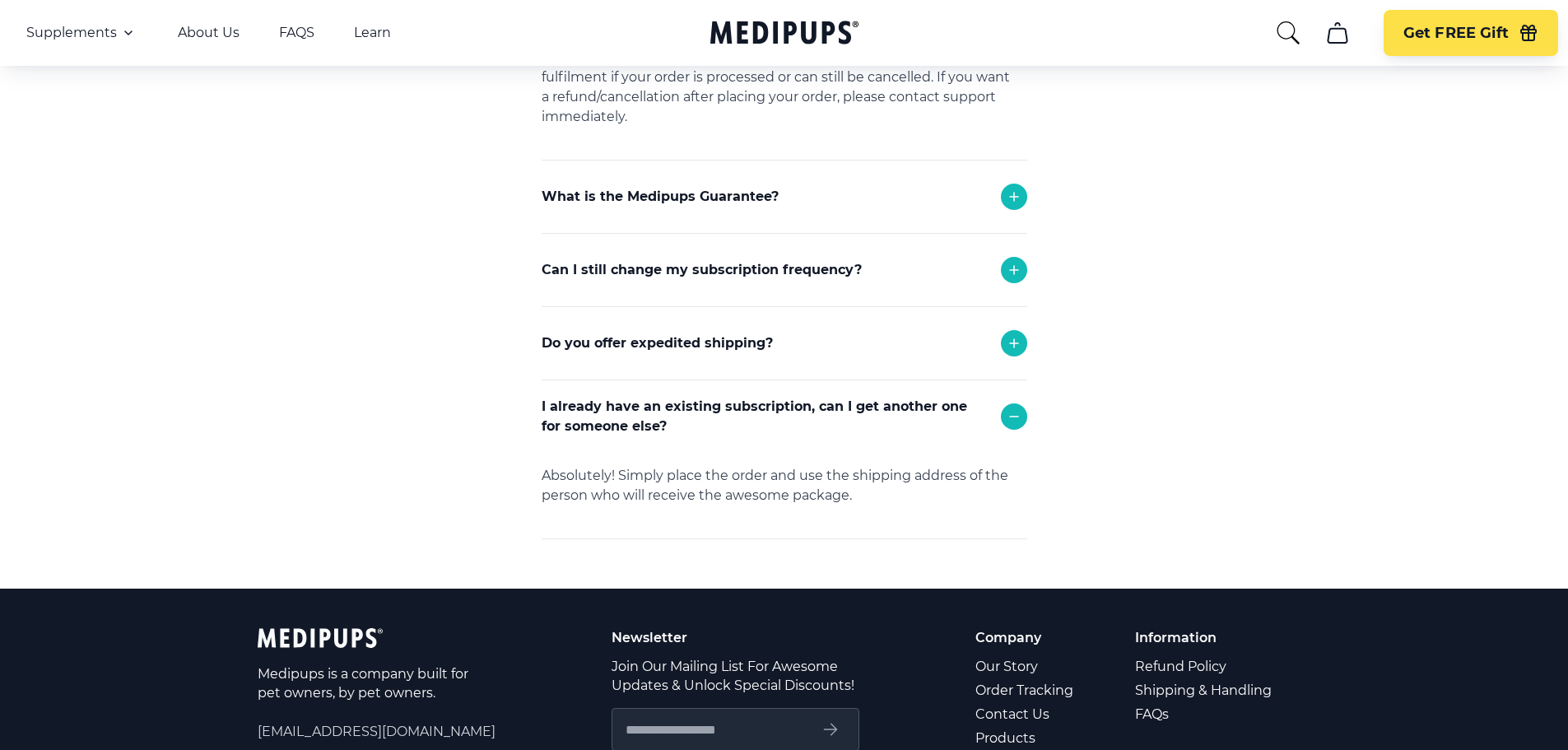
scroll to position [968, 0]
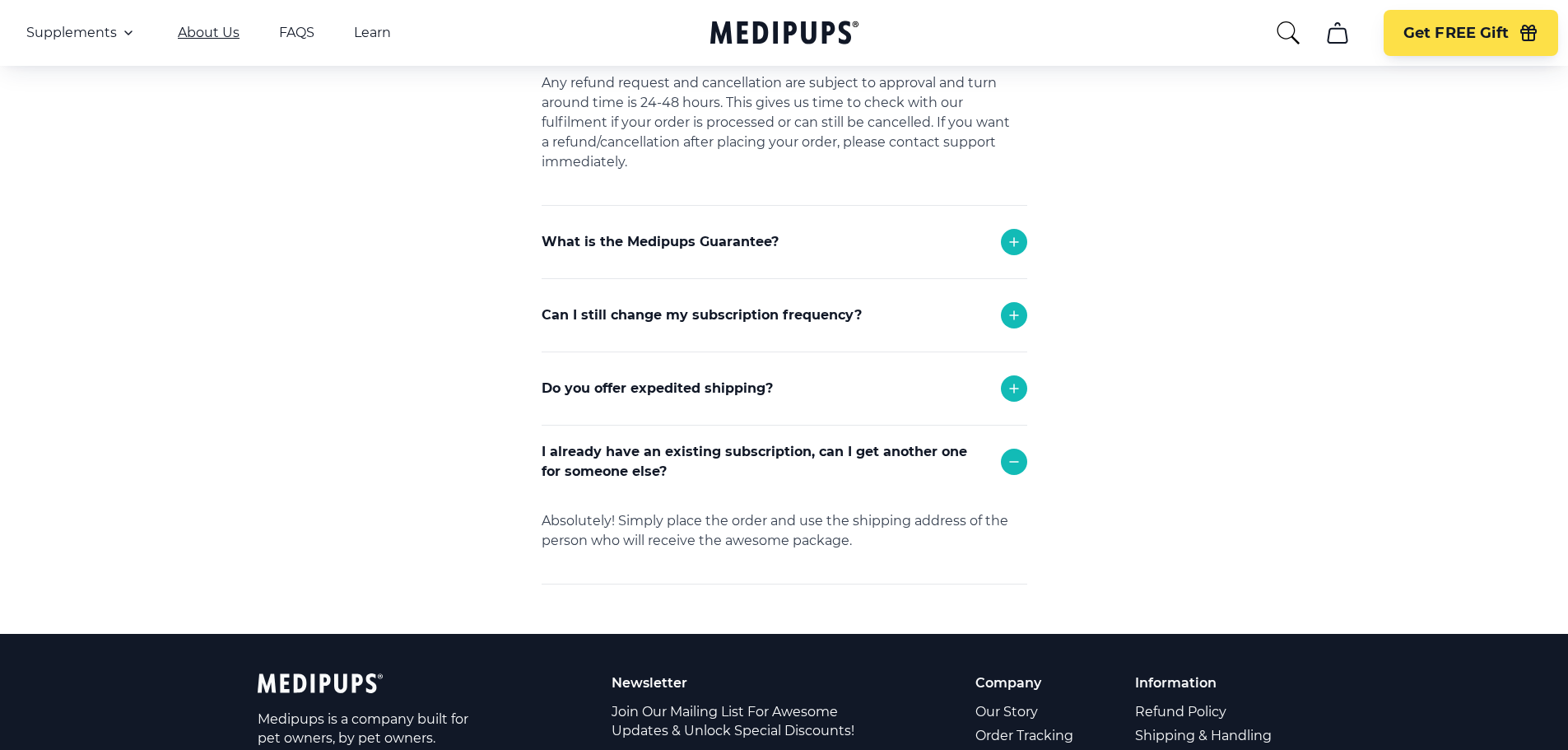
click at [214, 33] on link "About Us" at bounding box center [209, 33] width 62 height 16
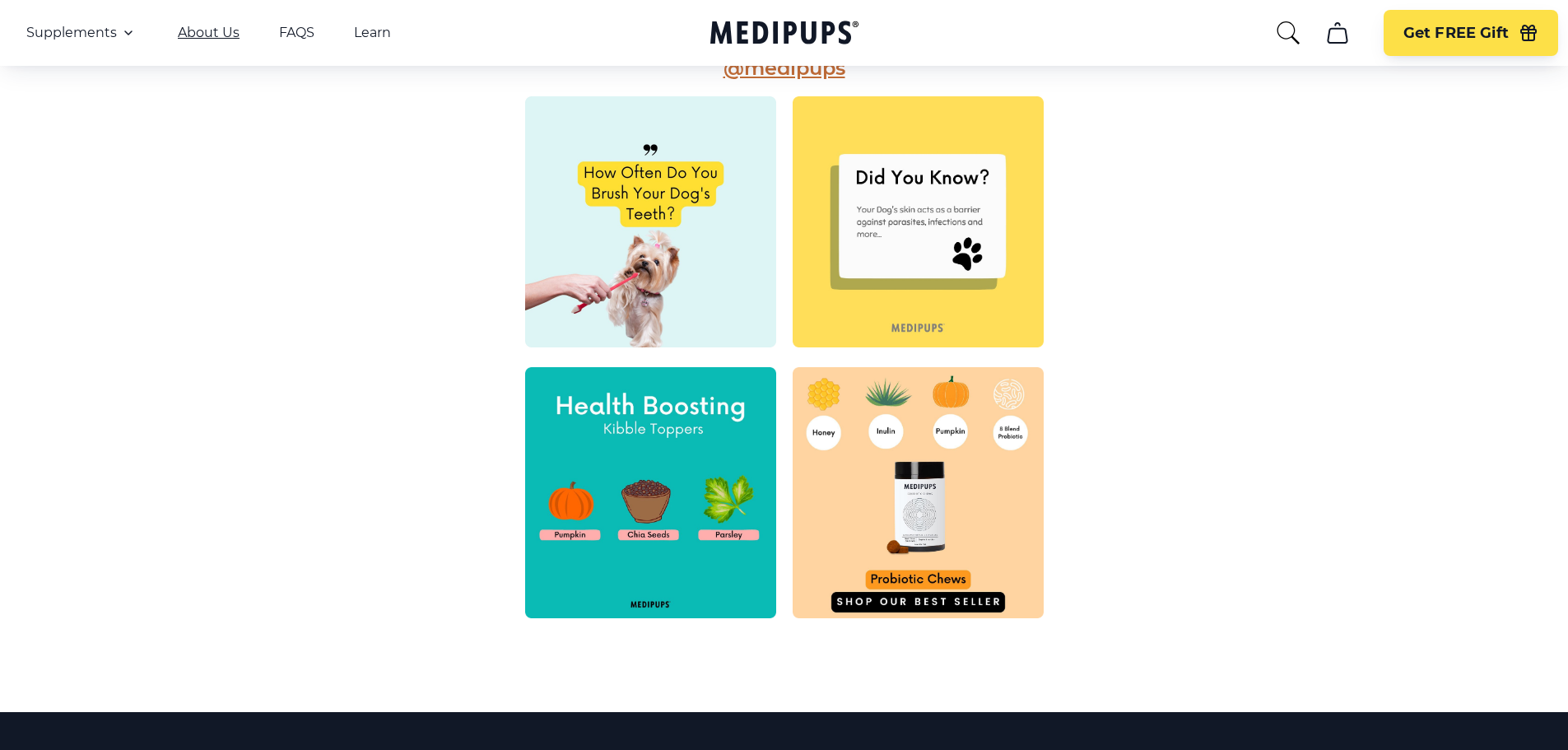
scroll to position [659, 0]
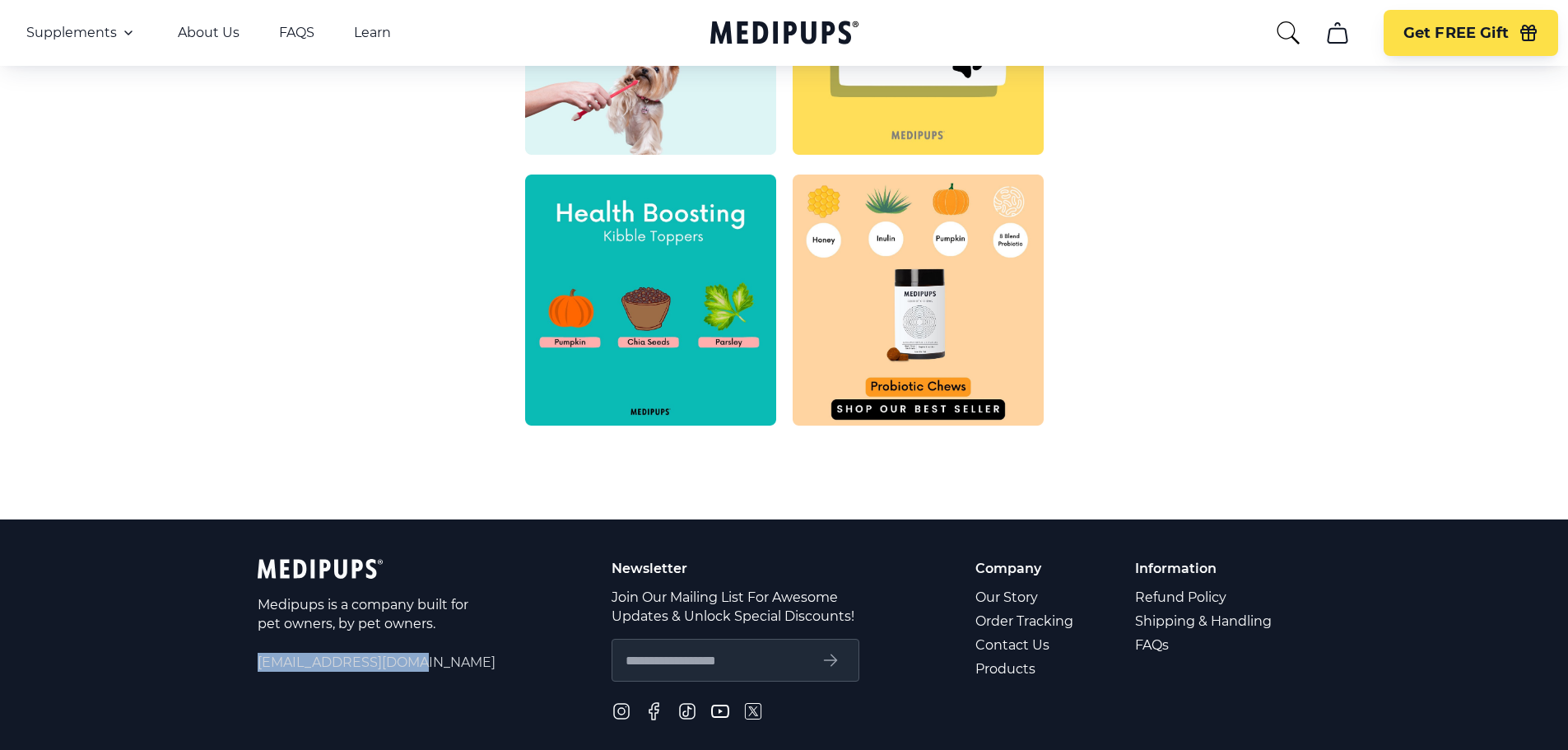
drag, startPoint x: 260, startPoint y: 661, endPoint x: 426, endPoint y: 663, distance: 166.0
click at [426, 663] on span "[EMAIL_ADDRESS][DOMAIN_NAME]" at bounding box center [376, 662] width 238 height 19
click at [378, 664] on span "[EMAIL_ADDRESS][DOMAIN_NAME]" at bounding box center [376, 662] width 238 height 19
drag, startPoint x: 252, startPoint y: 658, endPoint x: 420, endPoint y: 659, distance: 168.0
click at [420, 659] on footer "Medipups is a company built for pet owners, by pet owners. [EMAIL_ADDRESS][DOMA…" at bounding box center [784, 700] width 1568 height 363
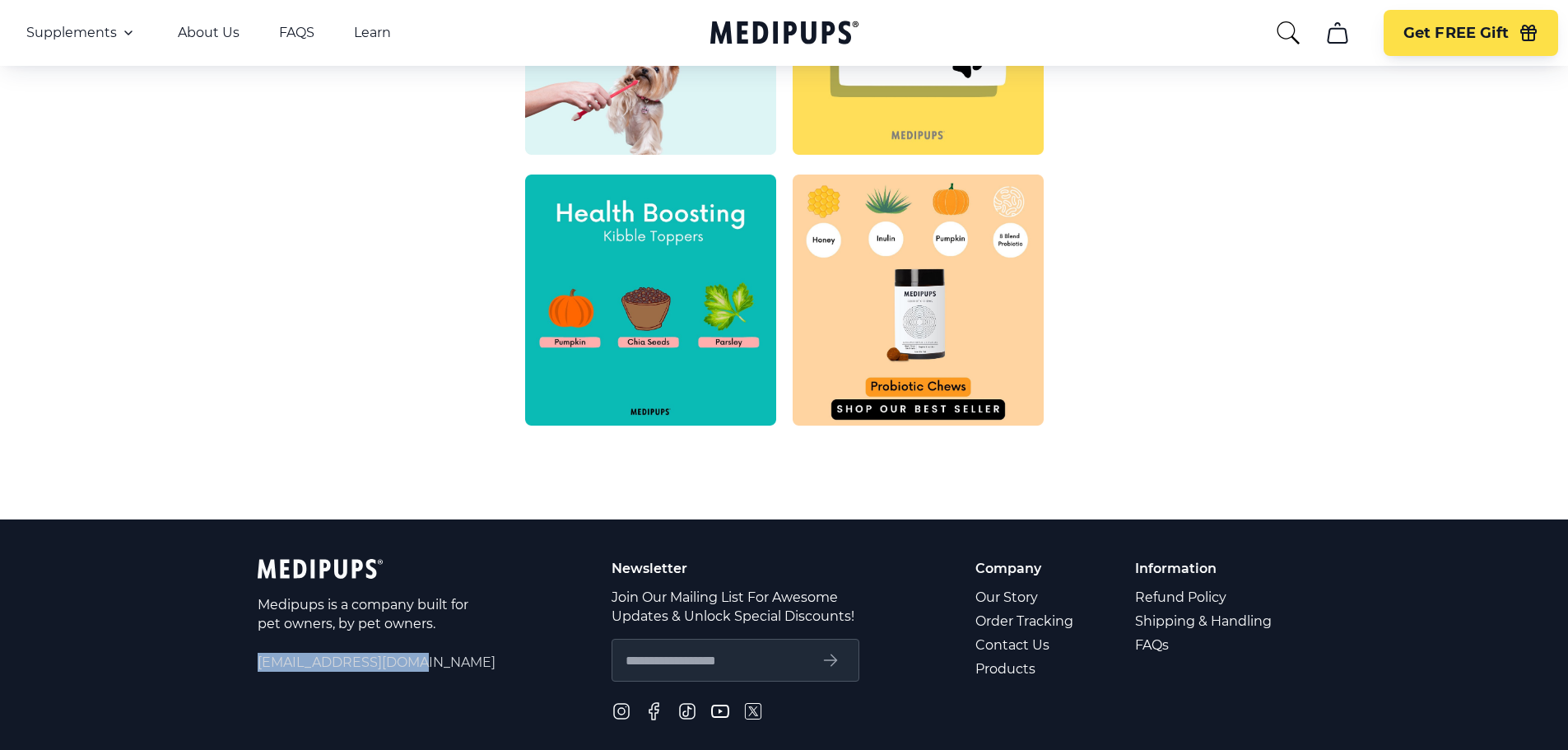
copy span "[EMAIL_ADDRESS][DOMAIN_NAME]"
